Goal: Transaction & Acquisition: Purchase product/service

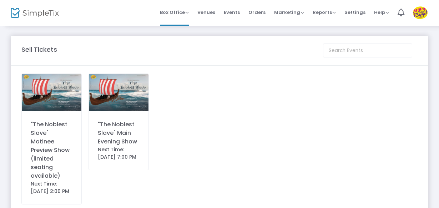
click at [116, 126] on div ""The Noblest Slave" Main Evening Show" at bounding box center [119, 133] width 42 height 26
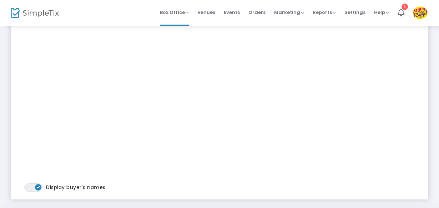
scroll to position [97, 0]
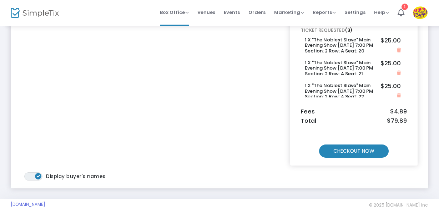
click at [346, 146] on m-button "CHECKOUT NOW" at bounding box center [354, 151] width 70 height 13
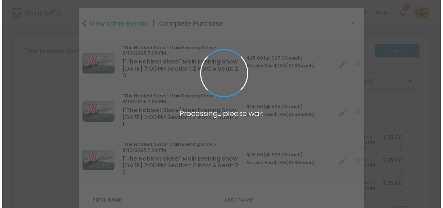
scroll to position [0, 0]
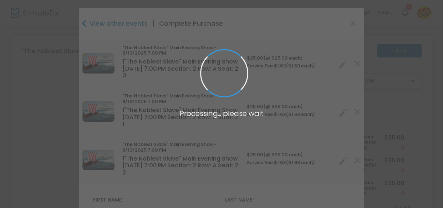
type input "[US_STATE]"
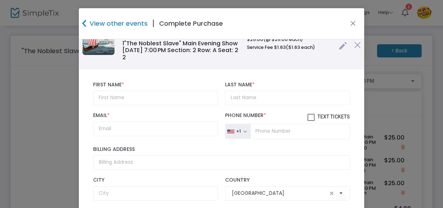
scroll to position [168, 0]
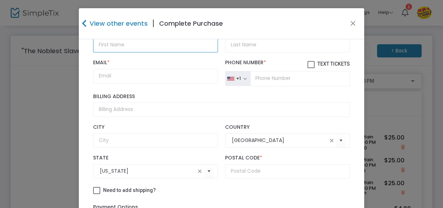
click at [132, 42] on input "text" at bounding box center [155, 45] width 125 height 15
type input "Estee"
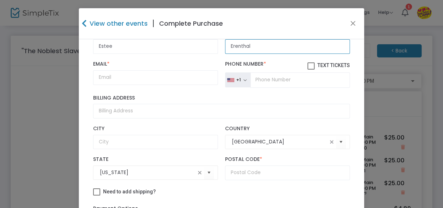
type input "Erenthal"
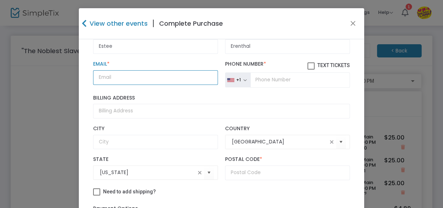
type input "e"
type input "[EMAIL_ADDRESS][DOMAIN_NAME]"
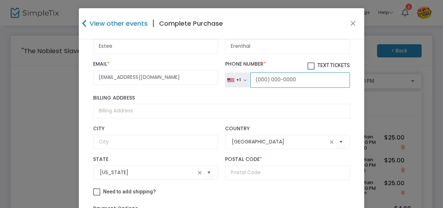
type input "(000) 000-0000"
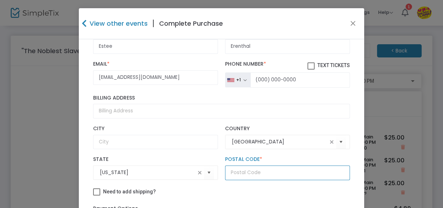
click at [238, 178] on input "text" at bounding box center [287, 173] width 125 height 15
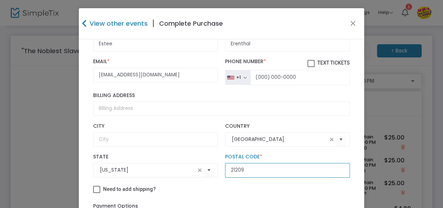
scroll to position [129, 0]
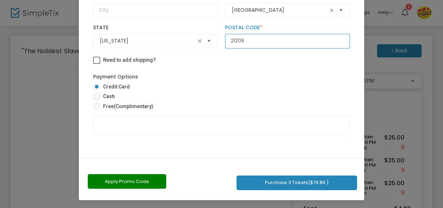
type input "21209"
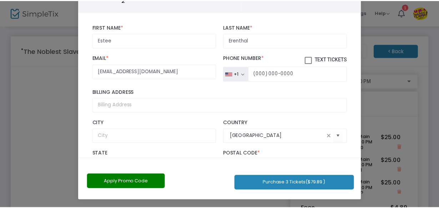
scroll to position [70, 0]
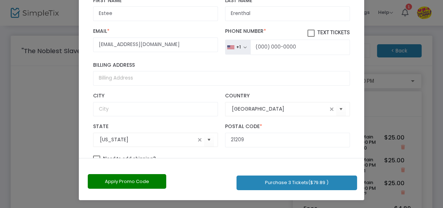
click at [269, 178] on button "Purchase 3 Tickets ($79.89 )" at bounding box center [297, 183] width 121 height 15
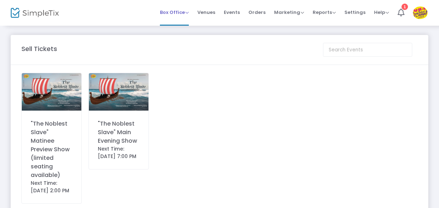
scroll to position [0, 0]
